Goal: Find specific page/section: Find specific page/section

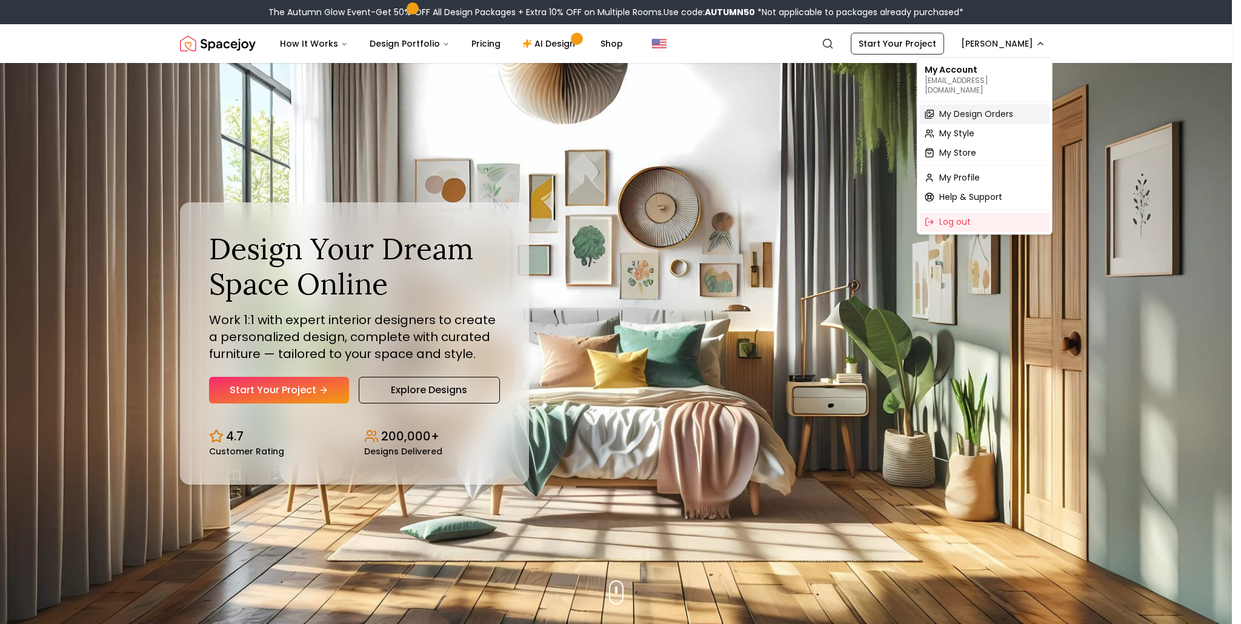
click at [969, 110] on div "My Design Orders" at bounding box center [985, 113] width 130 height 19
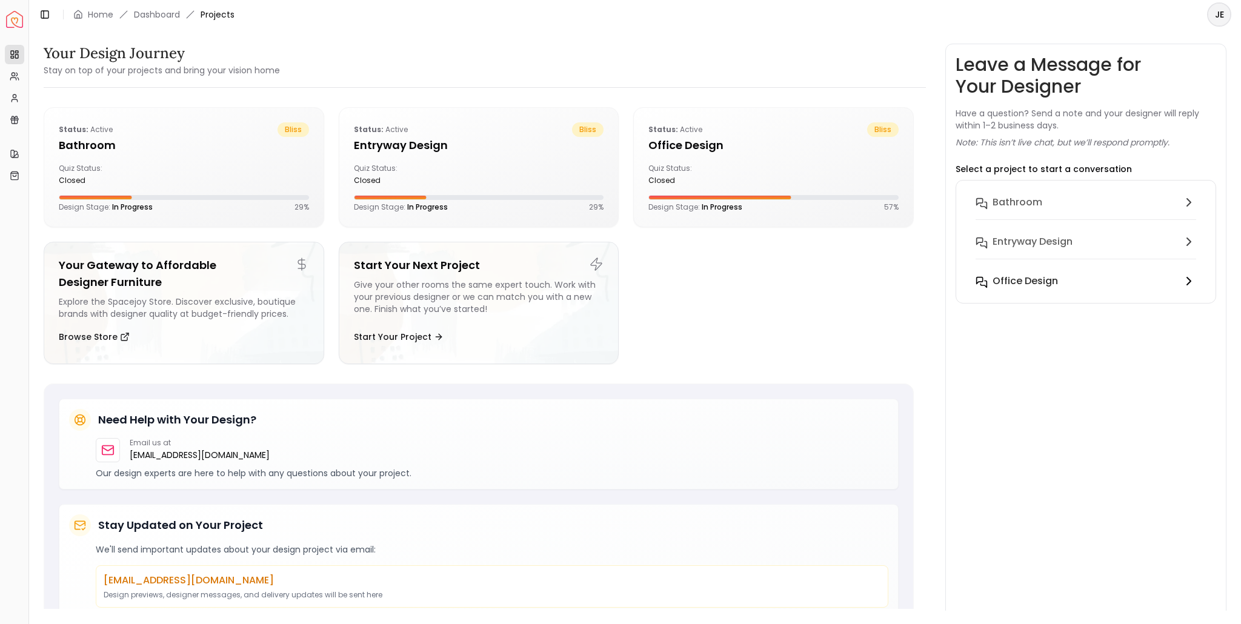
click at [1037, 288] on h6 "Office design" at bounding box center [1024, 281] width 65 height 15
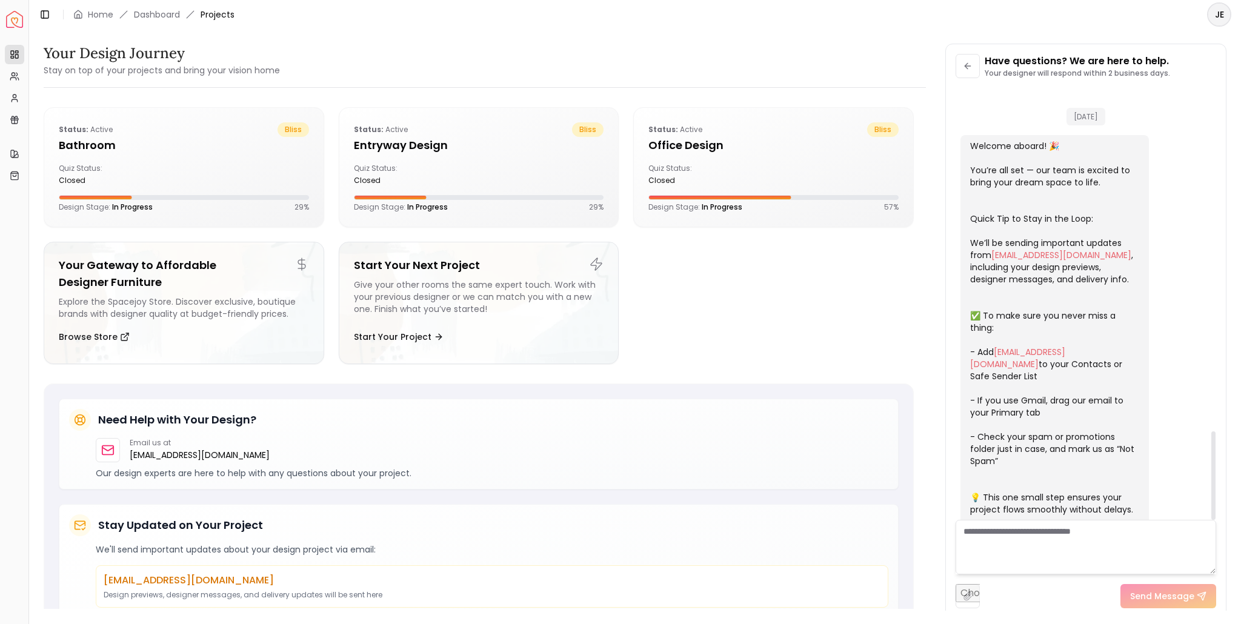
scroll to position [1676, 0]
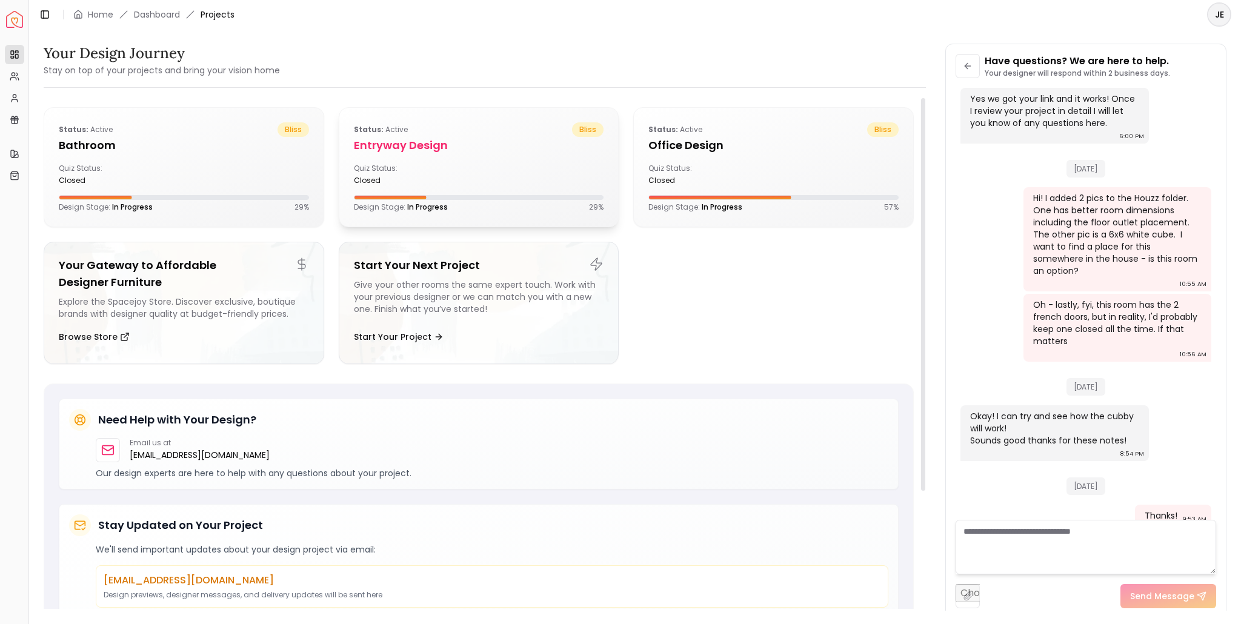
click at [406, 153] on h5 "entryway design" at bounding box center [479, 145] width 250 height 17
click at [405, 142] on h5 "entryway design" at bounding box center [479, 145] width 250 height 17
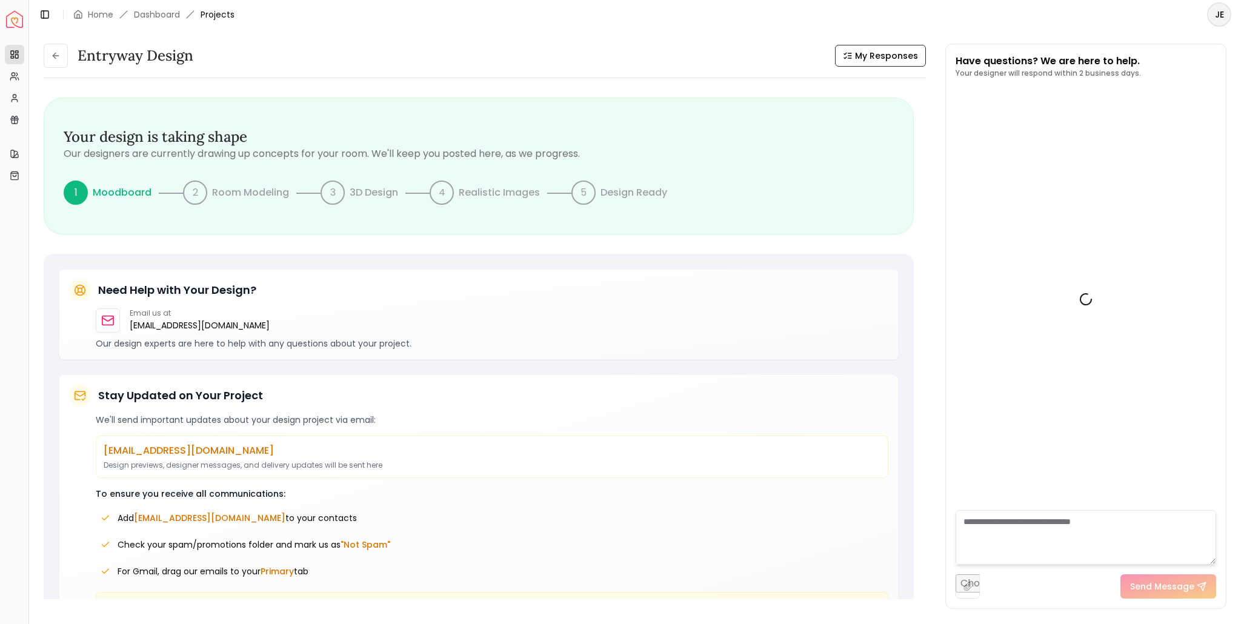
scroll to position [122, 0]
